Goal: Find specific page/section: Find specific page/section

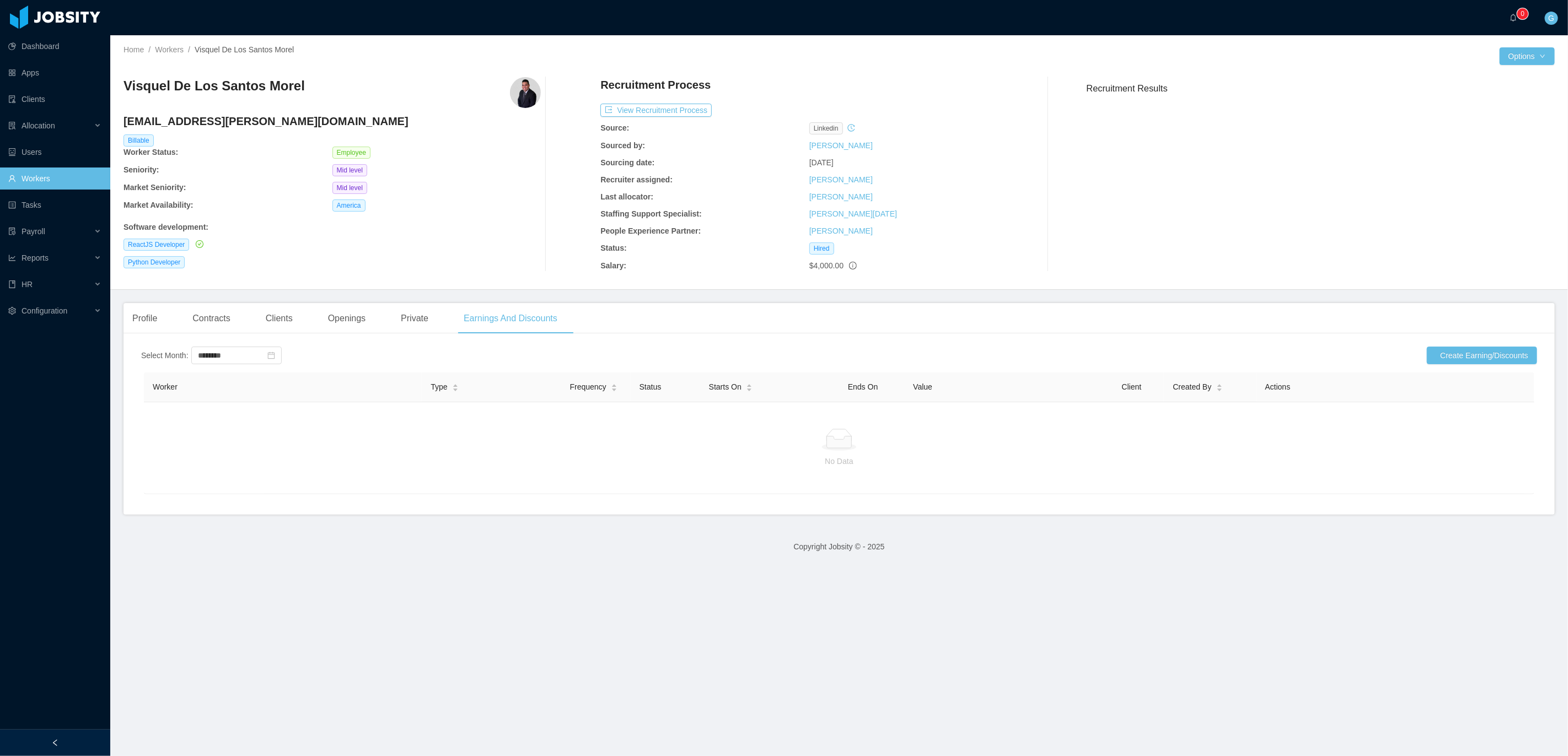
click at [30, 184] on link "Workers" at bounding box center [55, 178] width 93 height 22
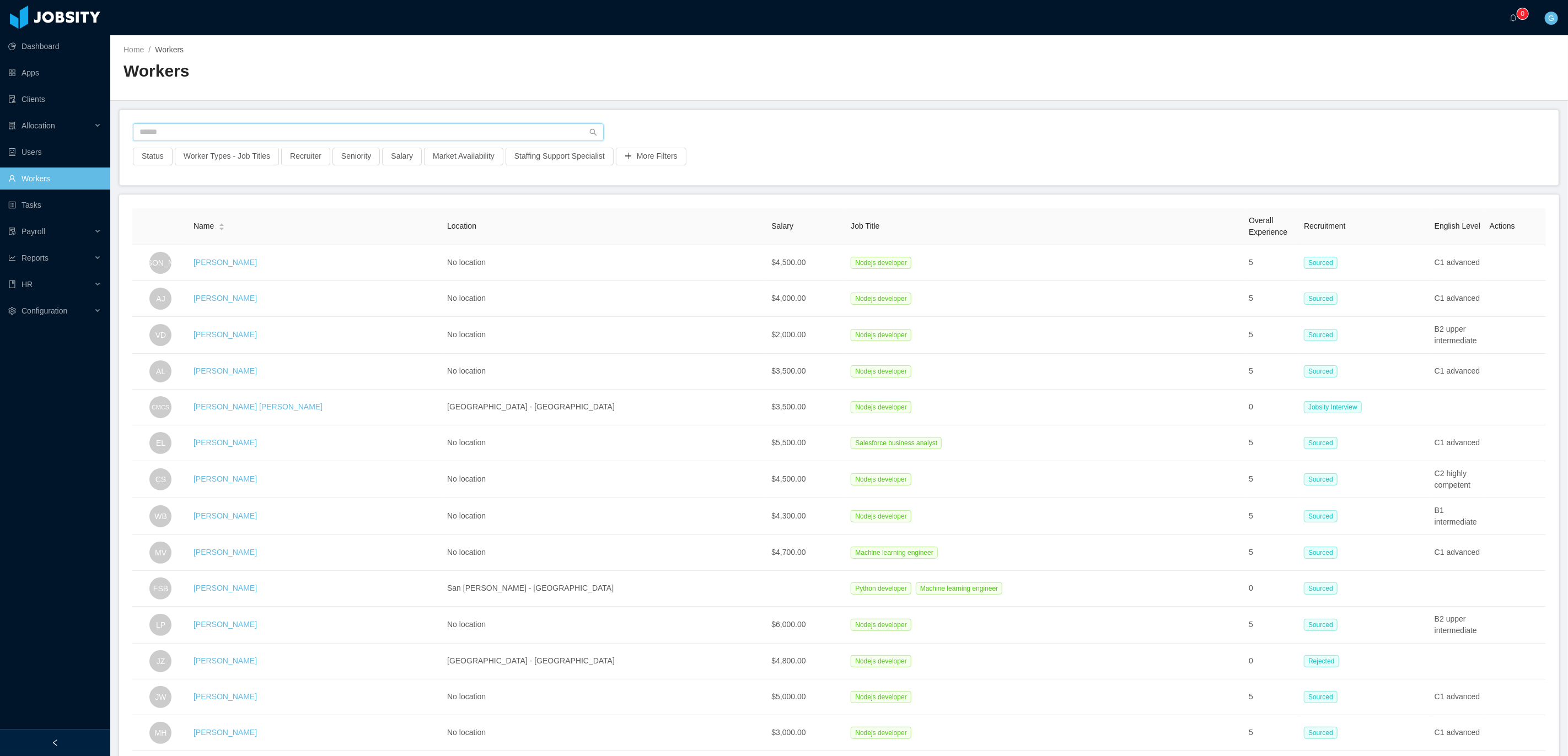
click at [178, 130] on input "text" at bounding box center [368, 132] width 471 height 18
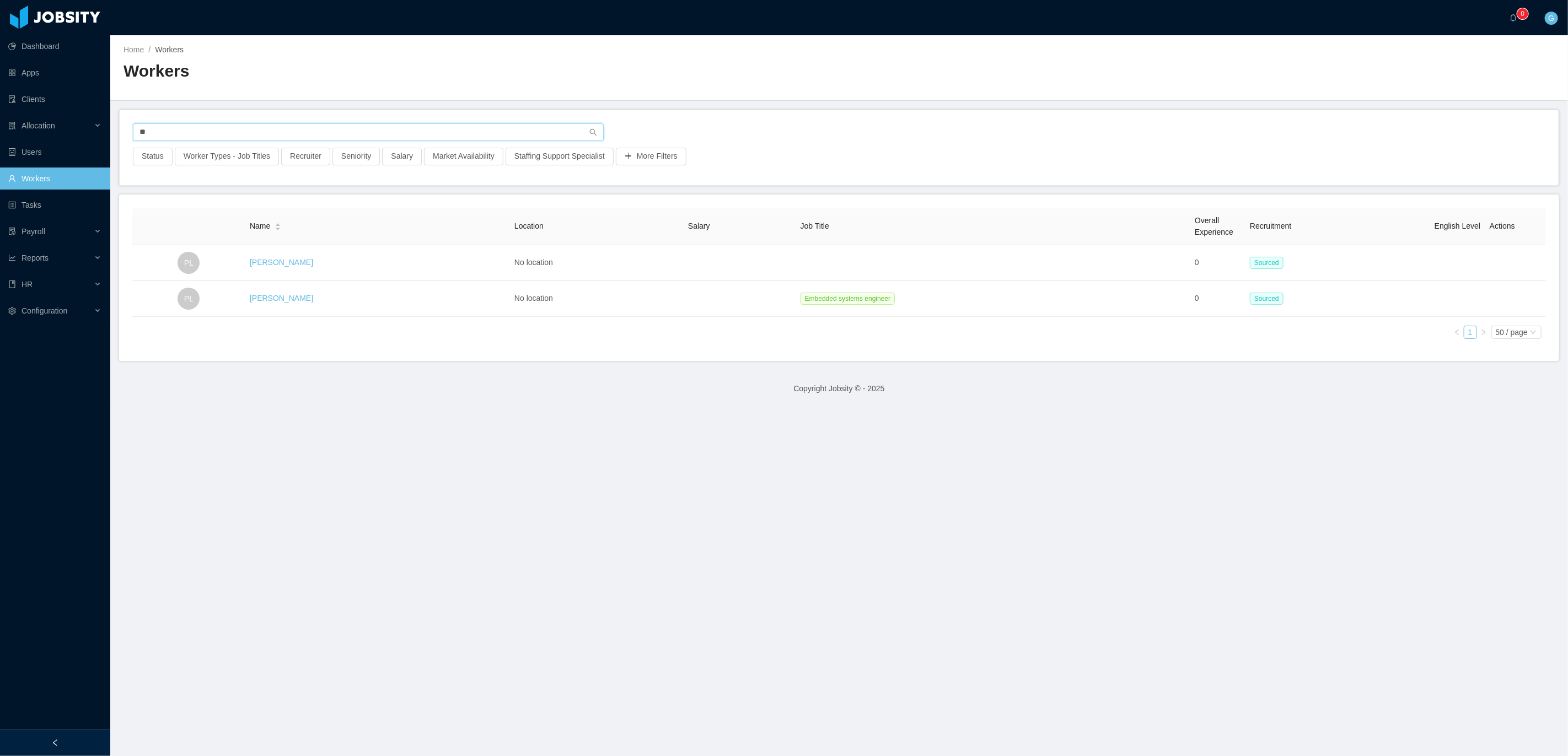
type input "*"
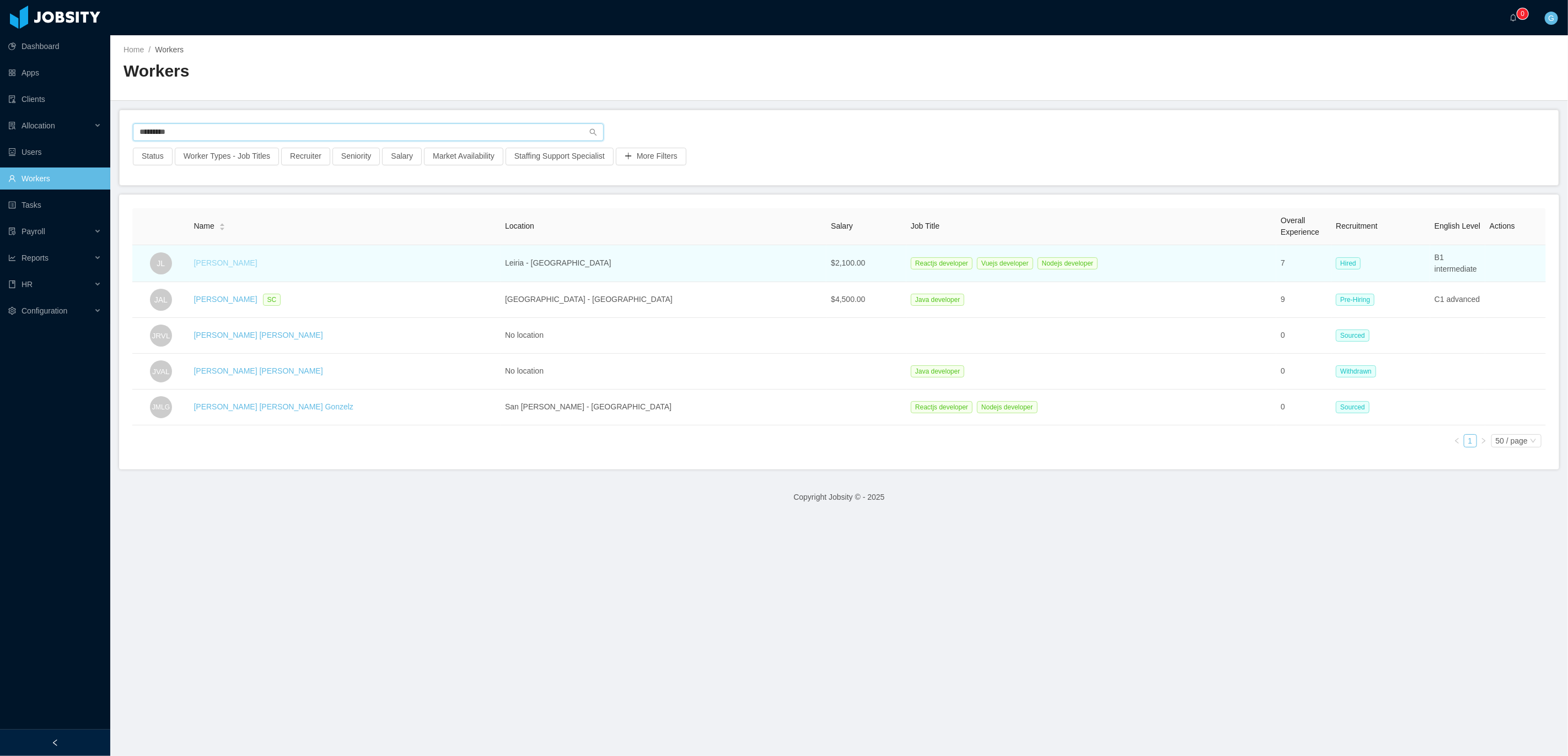
type input "*********"
click at [228, 262] on link "[PERSON_NAME]" at bounding box center [226, 263] width 63 height 9
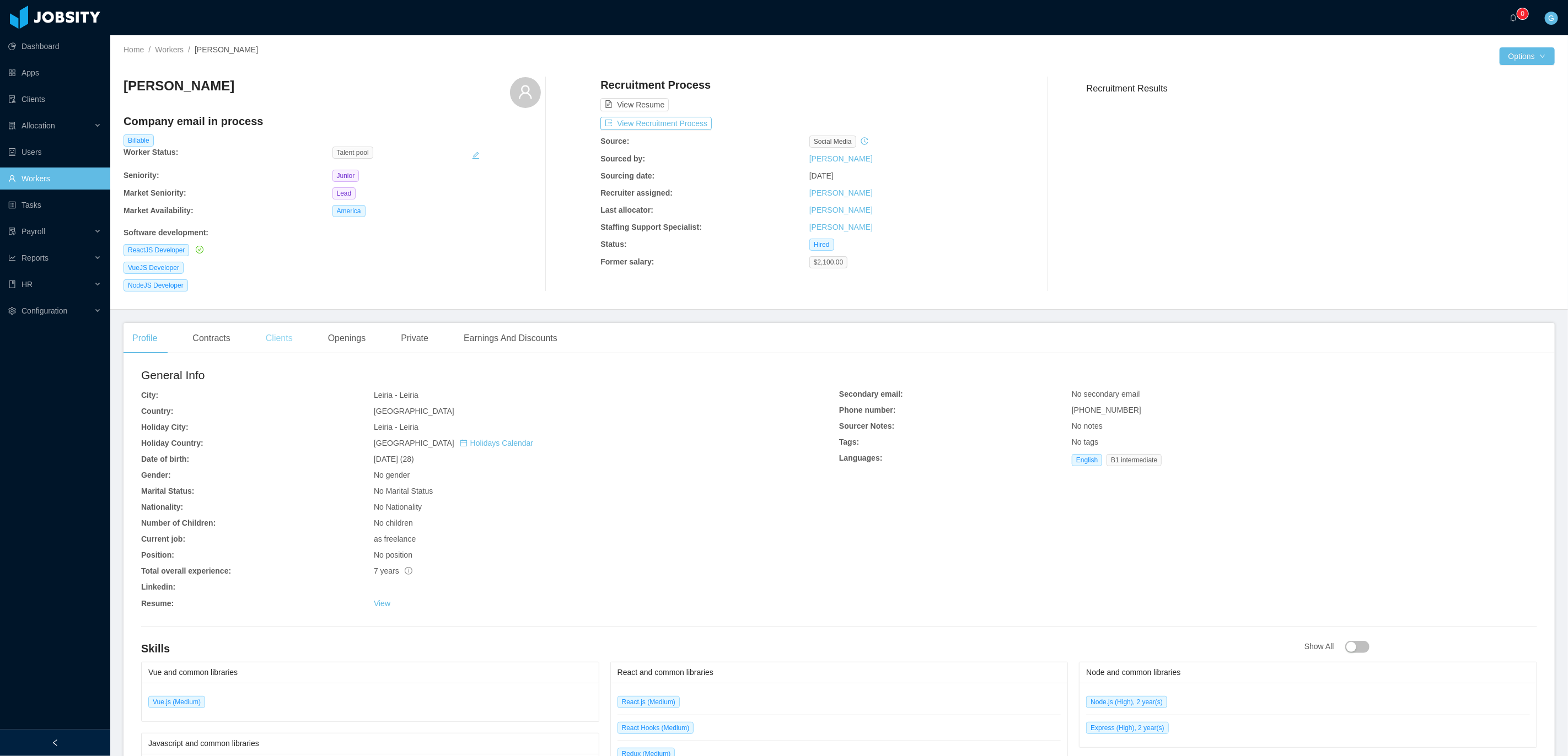
click at [289, 334] on div "Clients" at bounding box center [279, 338] width 45 height 31
